Goal: Task Accomplishment & Management: Manage account settings

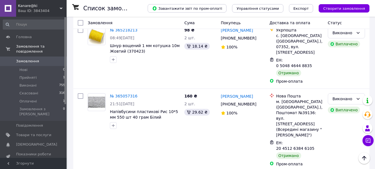
scroll to position [361, 0]
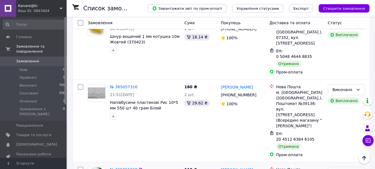
drag, startPoint x: 345, startPoint y: 105, endPoint x: 341, endPoint y: 111, distance: 7.7
click at [345, 168] on div "Прийнято" at bounding box center [343, 172] width 21 height 6
click at [337, 117] on li "Виконано" at bounding box center [346, 118] width 37 height 10
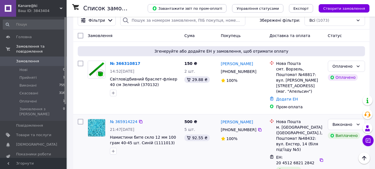
scroll to position [56, 0]
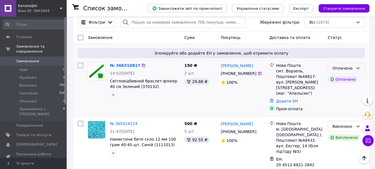
click at [360, 71] on div "Оплачено" at bounding box center [346, 68] width 37 height 11
click at [342, 82] on li "Прийнято" at bounding box center [346, 80] width 37 height 10
drag, startPoint x: 276, startPoint y: 71, endPoint x: 291, endPoint y: 79, distance: 16.7
click at [291, 79] on div "смт. Ворзель, Поштомат №48817: вул. [PERSON_NAME][STREET_ADDRESS] (маг. "Апельс…" at bounding box center [300, 82] width 47 height 28
copy div "смт. Ворзель, Поштомат №48817"
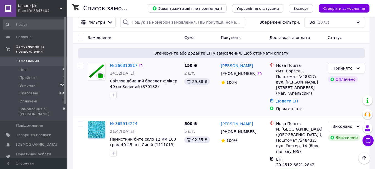
drag, startPoint x: 128, startPoint y: 90, endPoint x: 144, endPoint y: 86, distance: 16.7
click at [144, 86] on div "№ 366310817 14:52[DATE] Світловідбивний браслет-флікер 40 см Зелений (370132)" at bounding box center [145, 80] width 74 height 40
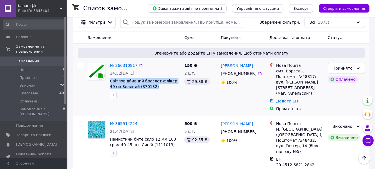
drag, startPoint x: 110, startPoint y: 79, endPoint x: 156, endPoint y: 86, distance: 46.3
click at [156, 86] on div "№ 366310817 14:52[DATE] Світловідбивний браслет-флікер 40 см Зелений (370132)" at bounding box center [145, 80] width 74 height 40
copy span "Світловідбивний браслет-флікер 40 см Зелений (370132)"
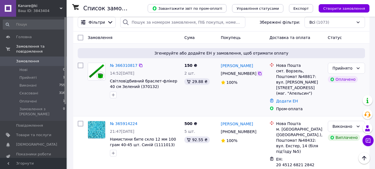
click at [258, 73] on icon at bounding box center [259, 73] width 3 height 3
drag, startPoint x: 219, startPoint y: 66, endPoint x: 258, endPoint y: 61, distance: 39.5
click at [258, 61] on div "[PERSON_NAME] [PHONE_NUMBER]%" at bounding box center [243, 86] width 49 height 53
copy link "[PERSON_NAME]"
click at [53, 74] on li "Прийняті 1" at bounding box center [34, 78] width 68 height 8
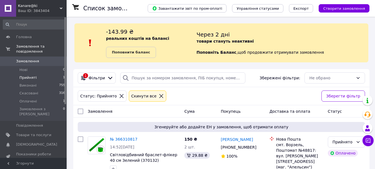
click at [24, 75] on span "Прийняті" at bounding box center [27, 77] width 17 height 5
